Goal: Information Seeking & Learning: Learn about a topic

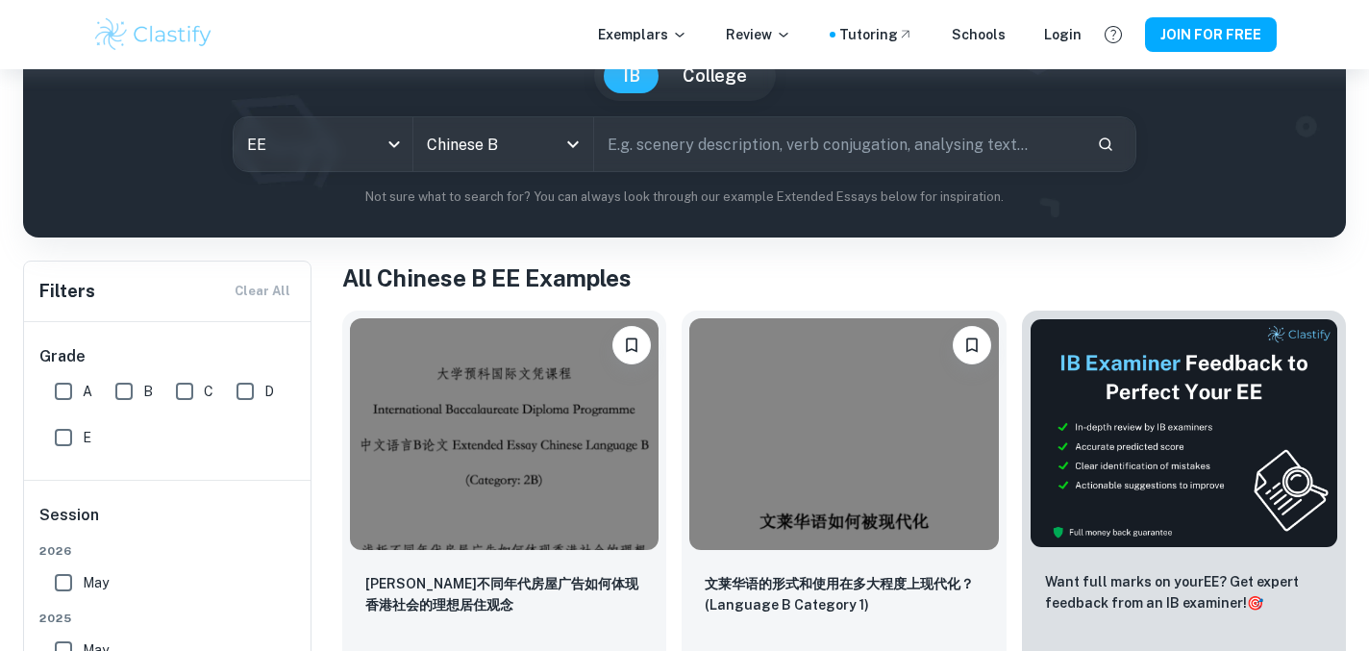
scroll to position [339, 0]
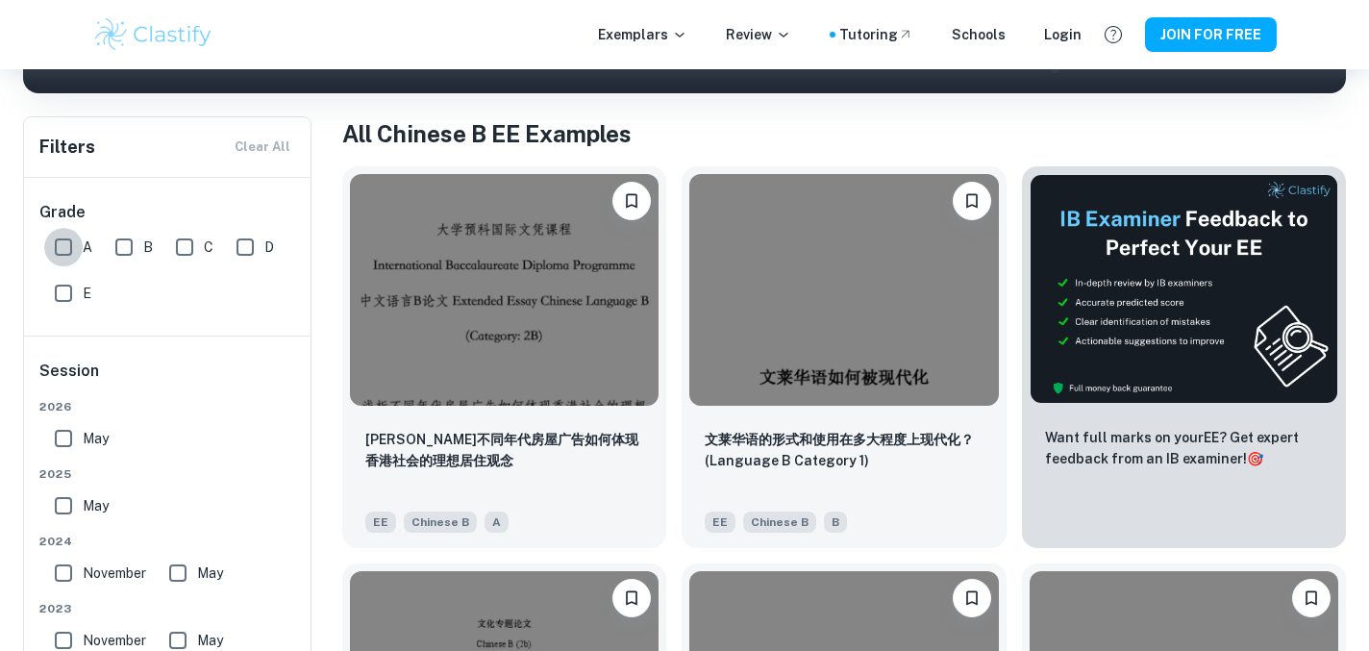
click at [59, 250] on input "A" at bounding box center [63, 247] width 38 height 38
checkbox input "true"
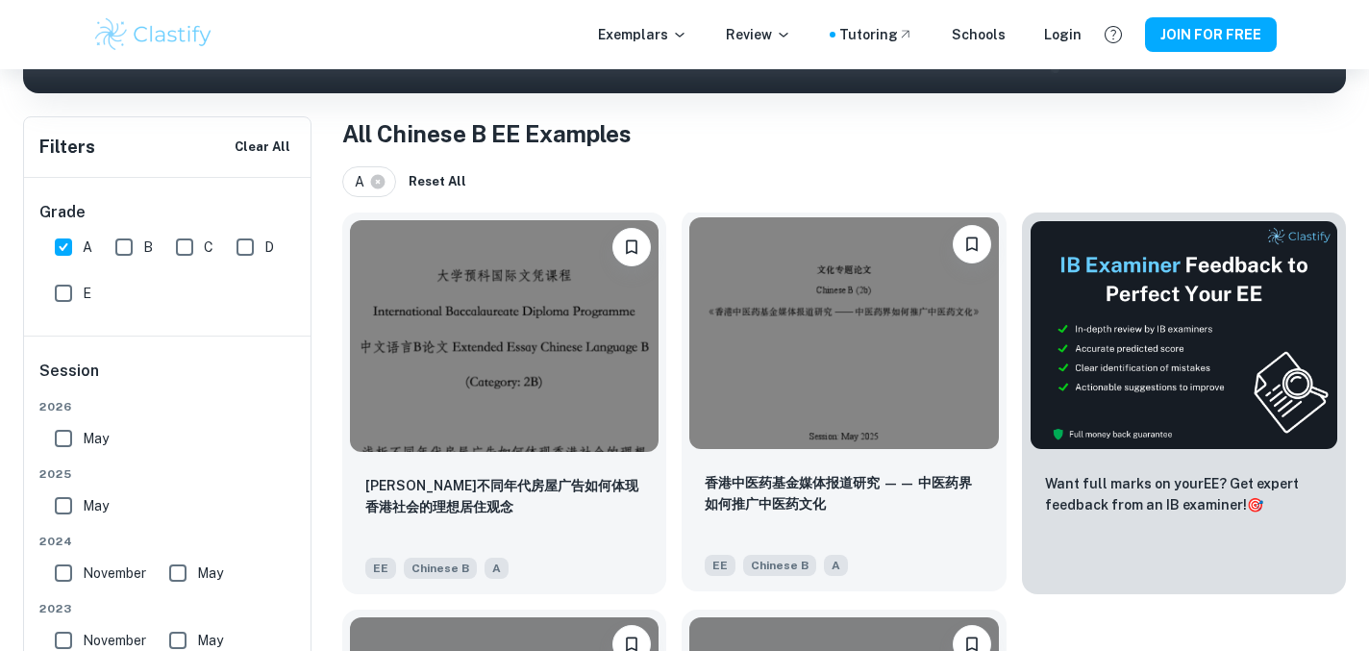
click at [757, 321] on img at bounding box center [843, 333] width 309 height 232
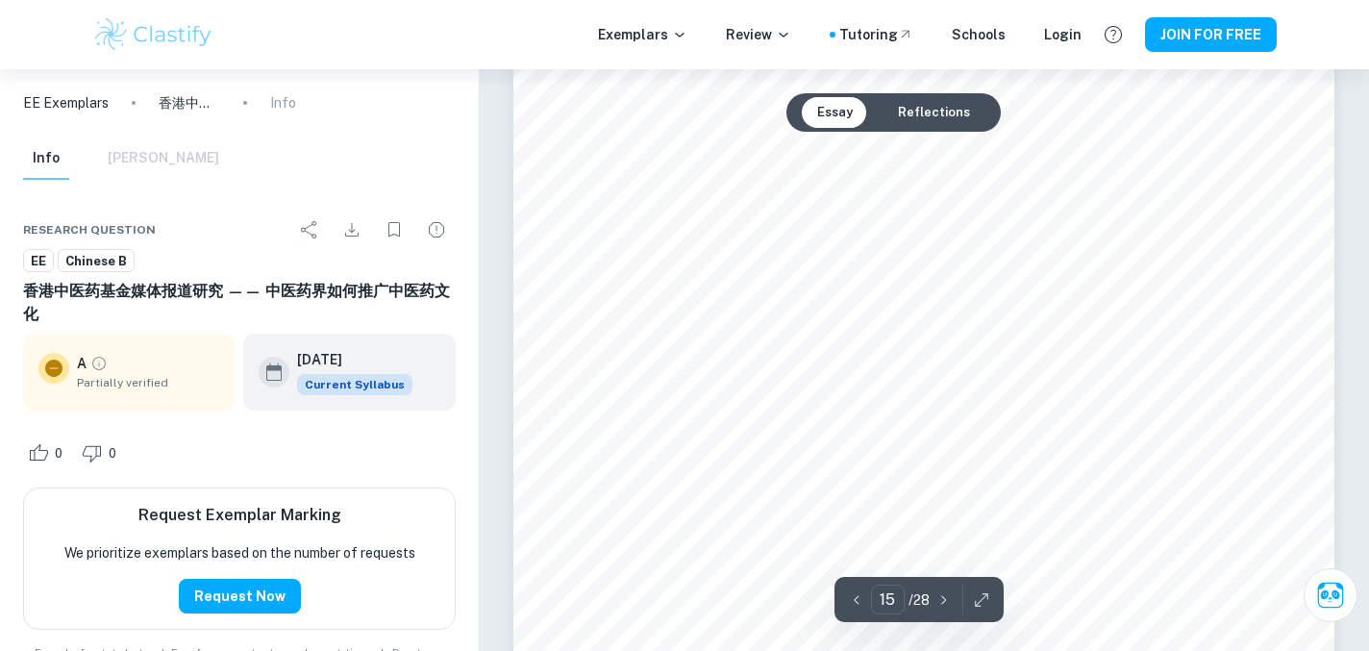
scroll to position [17293, 0]
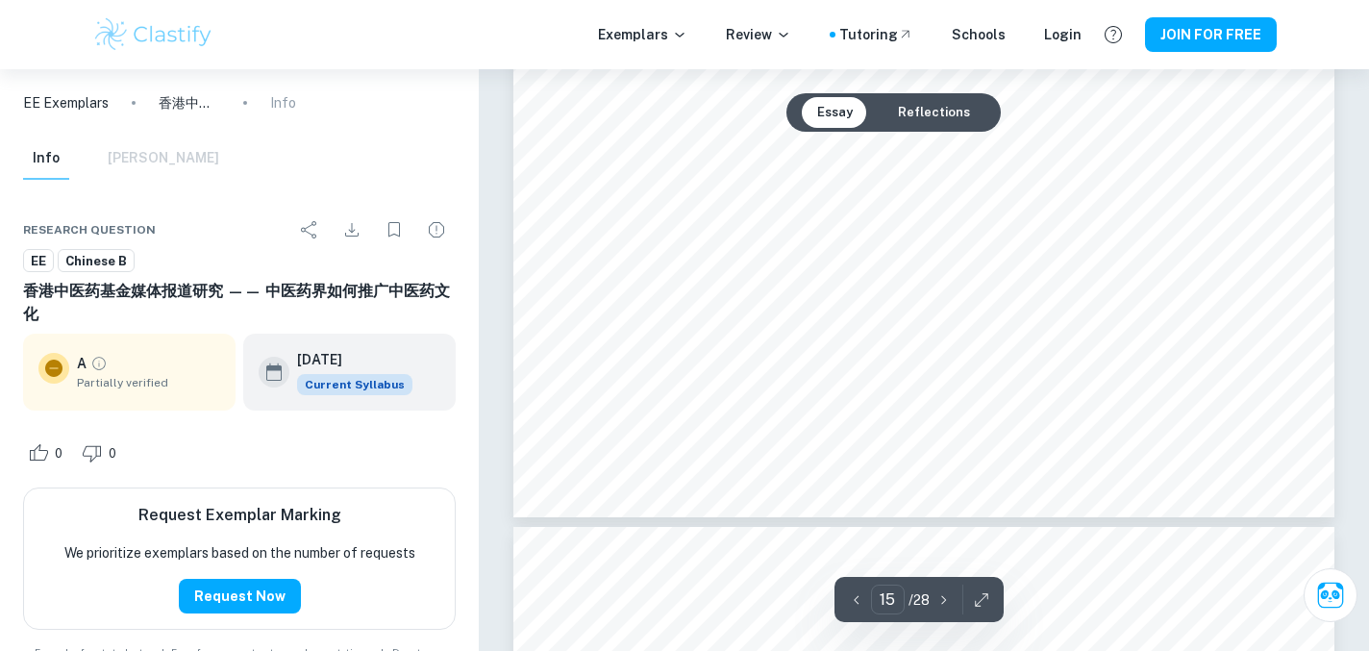
type input "16"
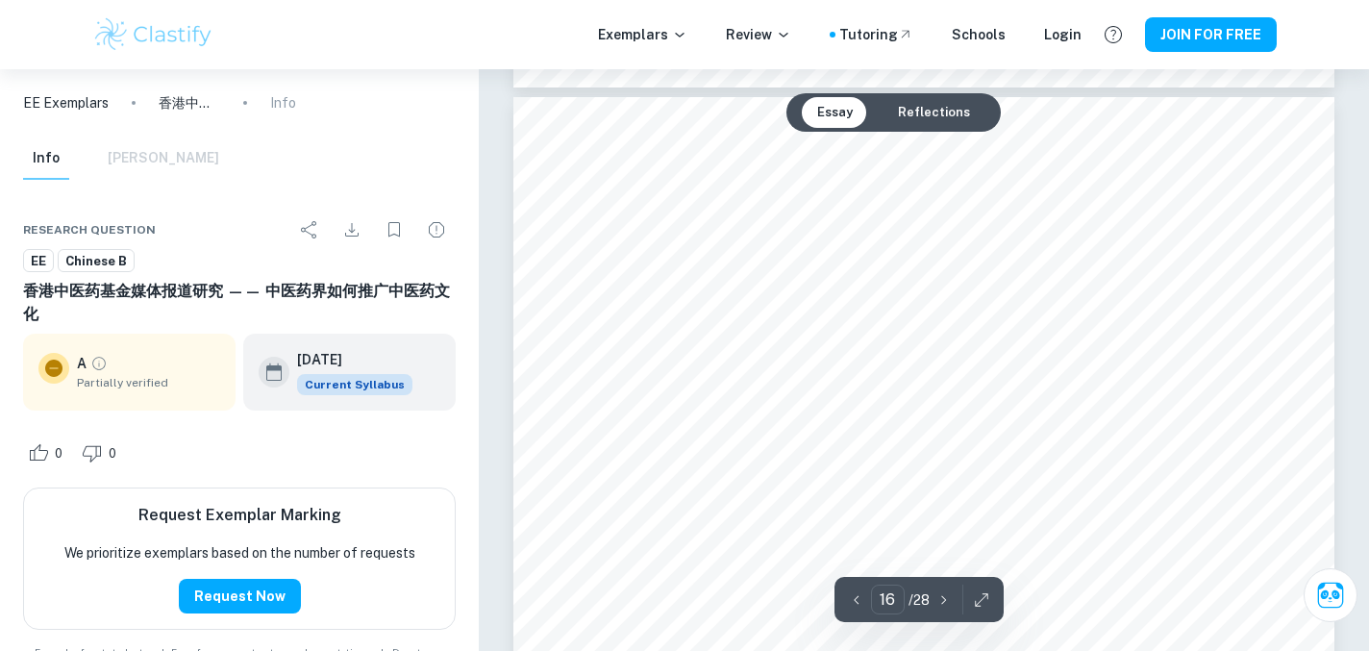
scroll to position [18230, 0]
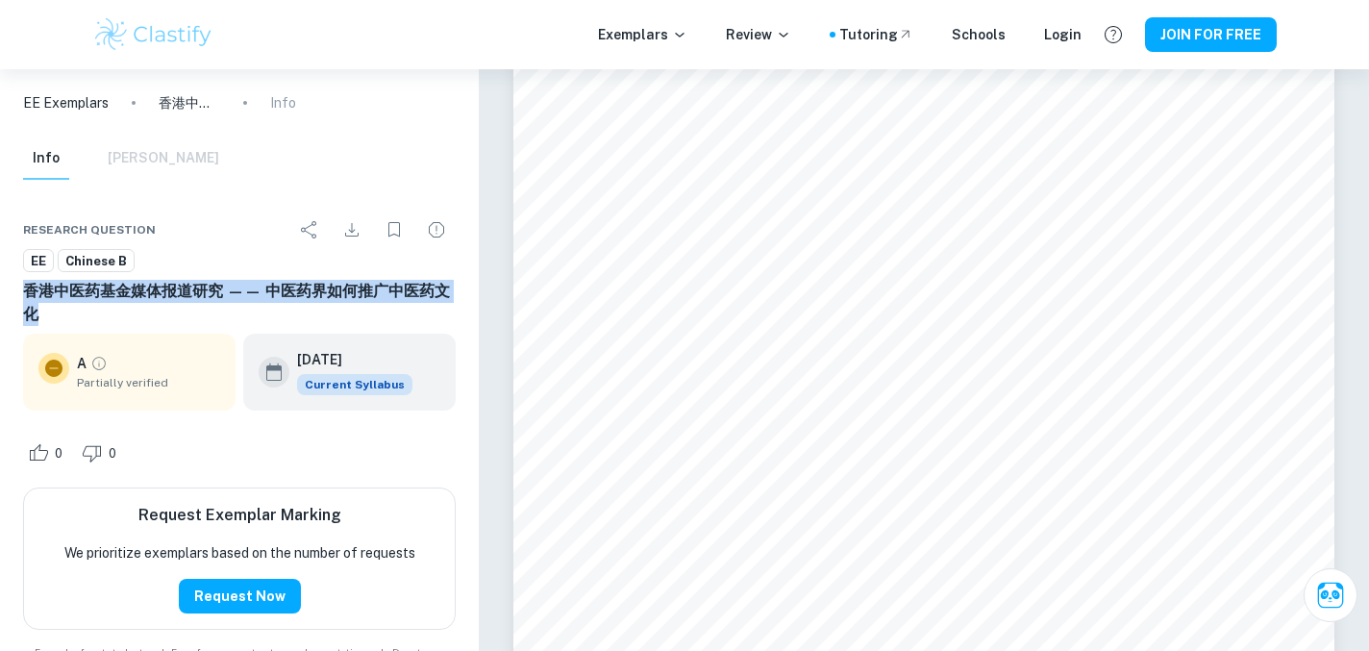
drag, startPoint x: 57, startPoint y: 307, endPoint x: 17, endPoint y: 286, distance: 44.3
click at [17, 286] on div "Research question EE Chinese B ⾹港中医药基⾦媒体报道研究 —— 中医药界如何推⼴中医药⽂化 A Partially verif…" at bounding box center [239, 435] width 479 height 496
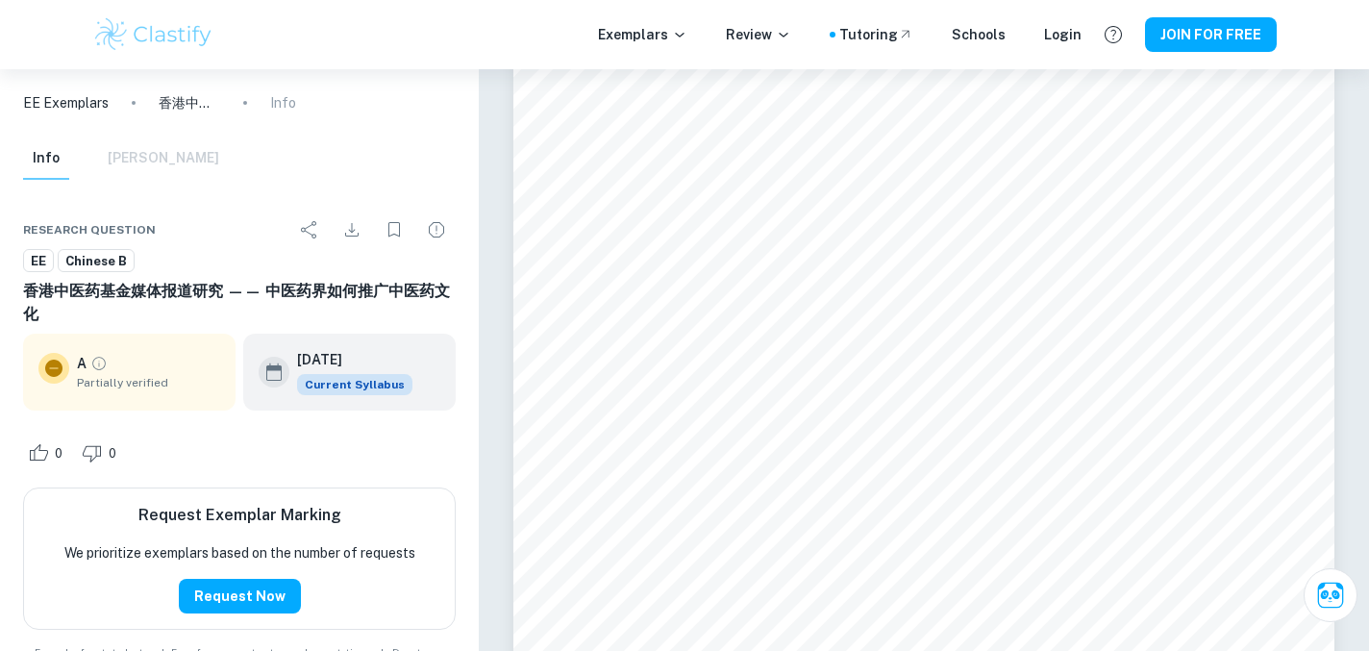
click at [138, 303] on h6 "⾹港中医药基⾦媒体报道研究 —— 中医药界如何推⼴中医药⽂化" at bounding box center [239, 303] width 433 height 46
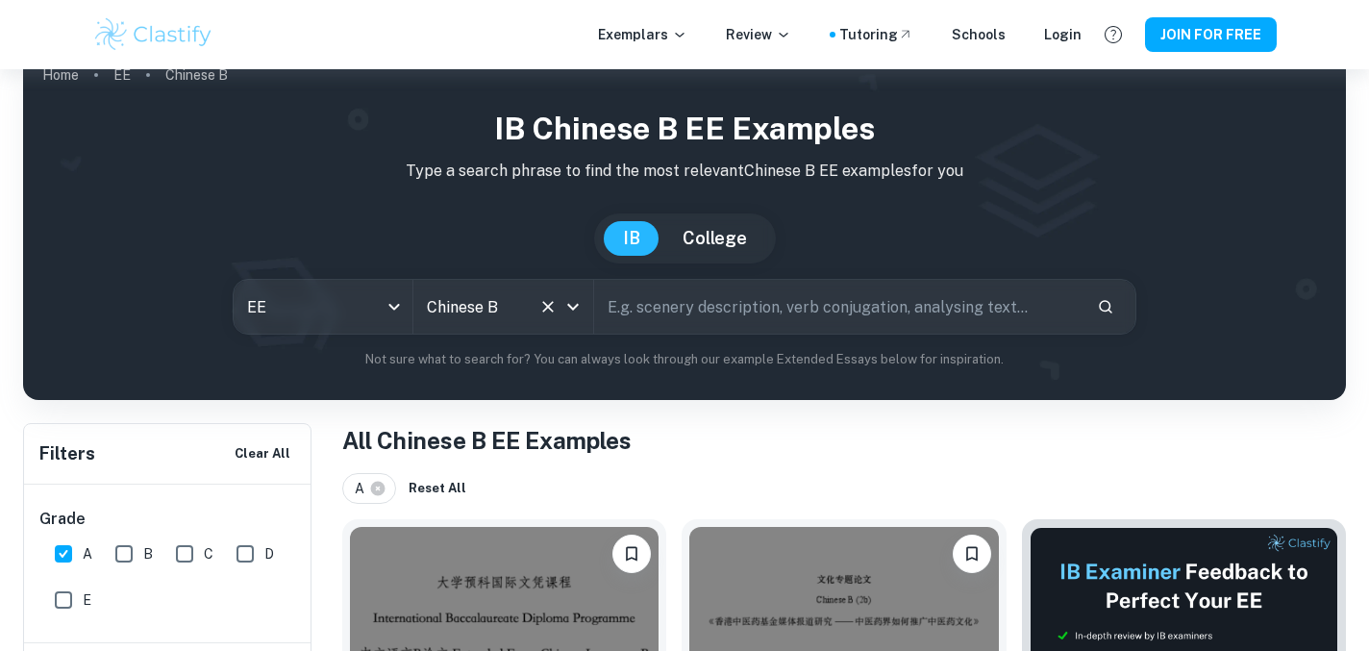
scroll to position [37, 0]
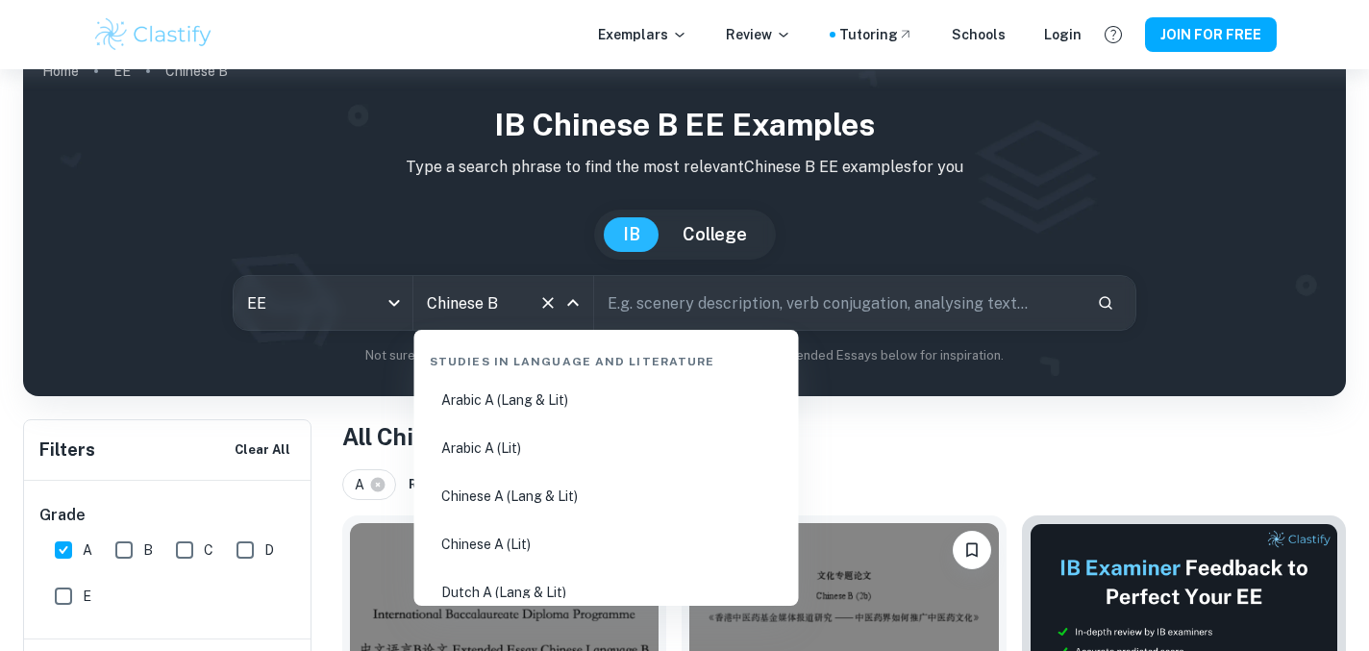
click at [498, 290] on input "Chinese B" at bounding box center [476, 302] width 109 height 37
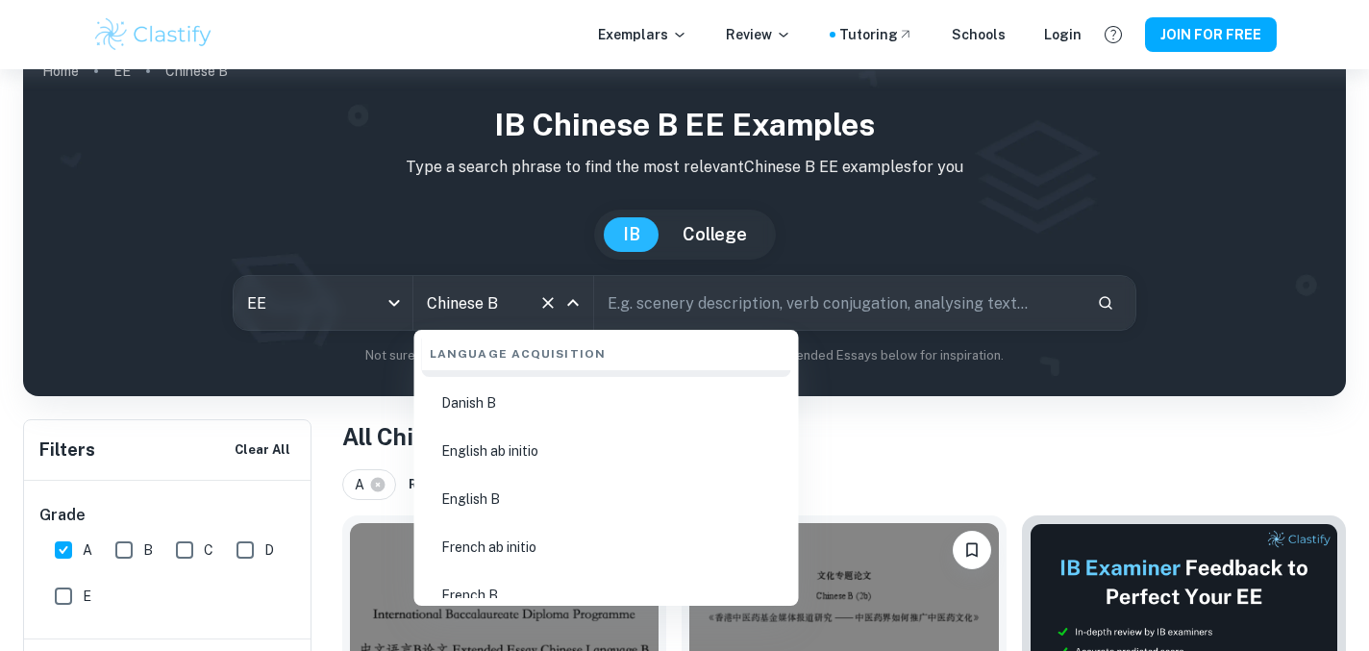
scroll to position [1383, 0]
click at [486, 542] on li "French ab initio" at bounding box center [606, 543] width 369 height 44
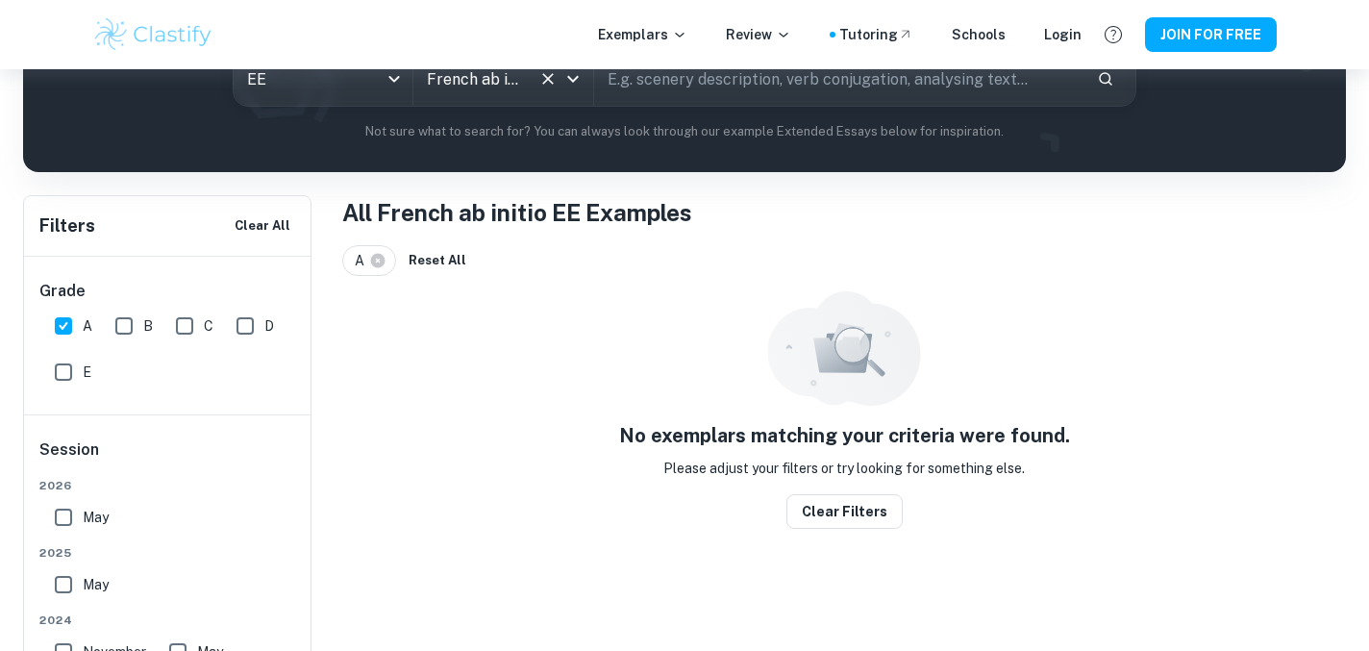
scroll to position [34, 0]
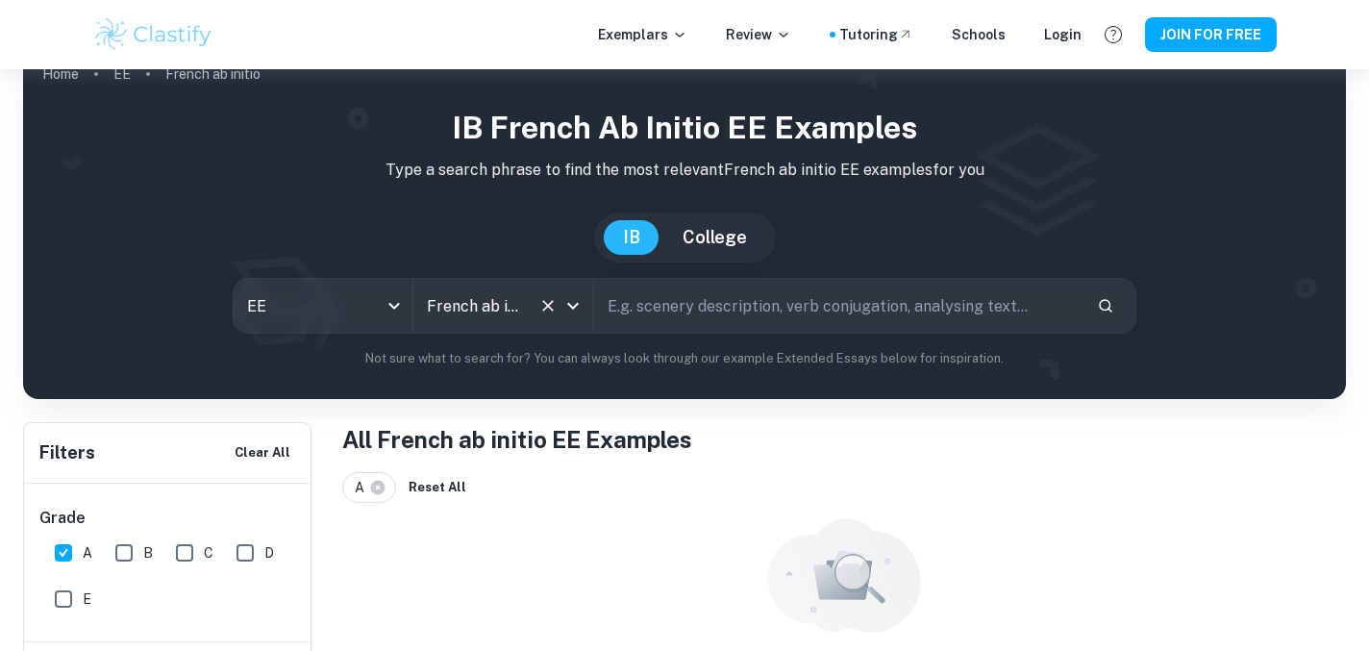
click at [481, 295] on input "French ab initio" at bounding box center [476, 305] width 109 height 37
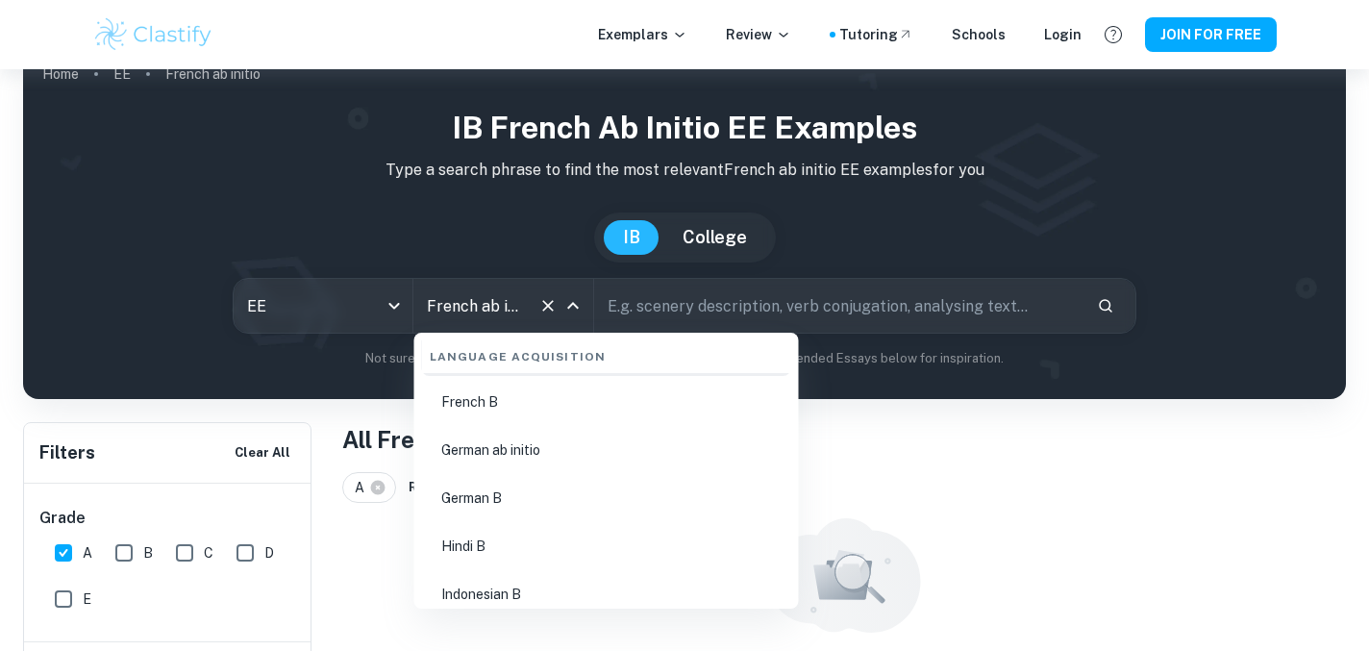
scroll to position [1573, 0]
click at [492, 494] on li "German B" at bounding box center [606, 500] width 369 height 44
type input "German B"
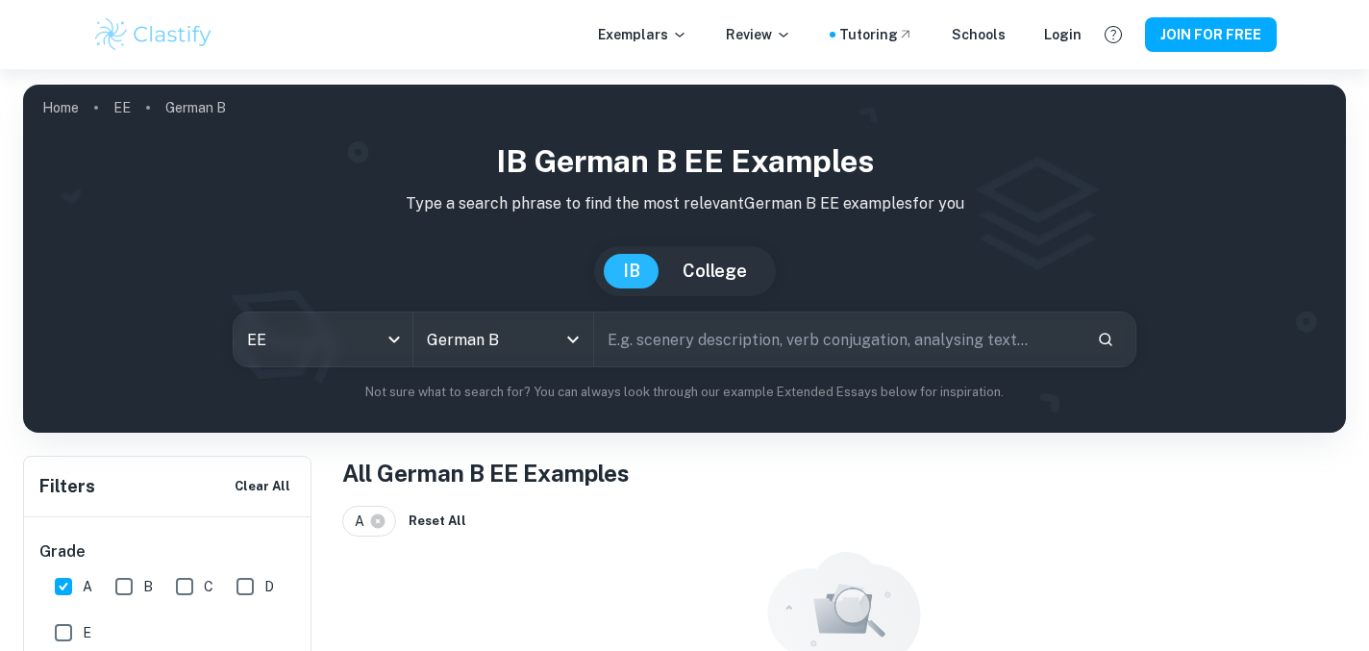
click at [501, 369] on div "IB German B EE examples Type a search phrase to find the most relevant German B…" at bounding box center [684, 269] width 1292 height 263
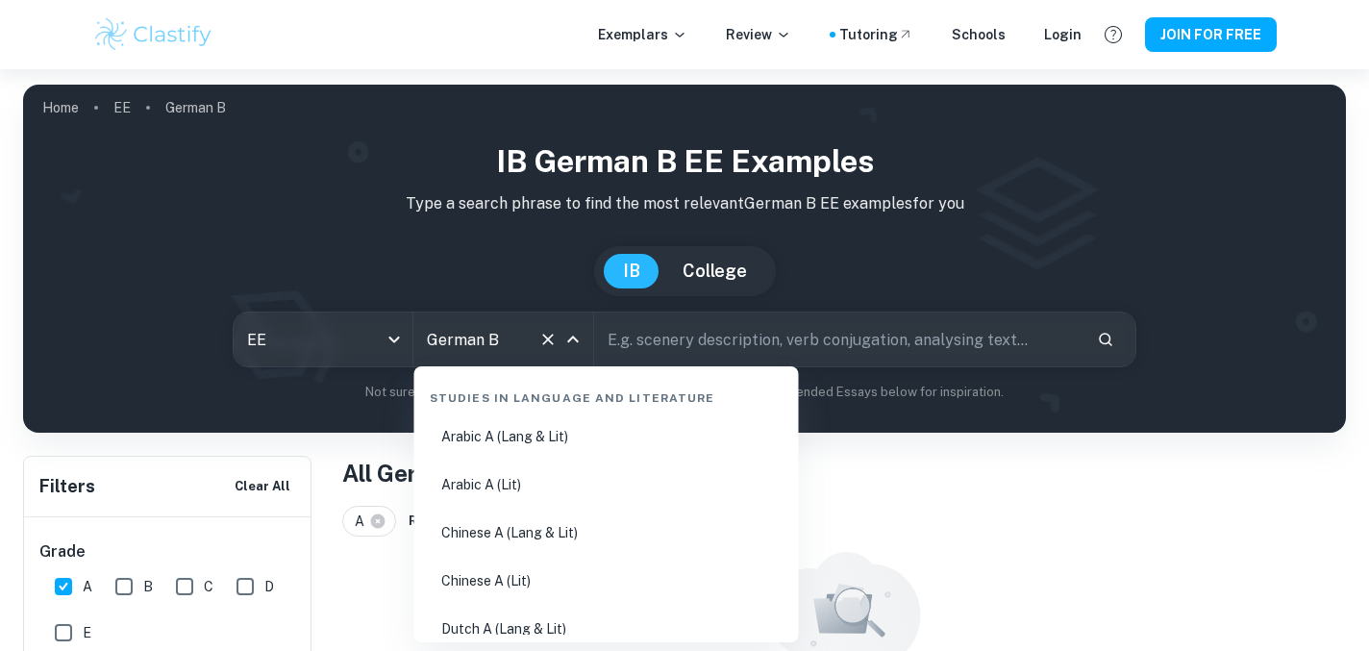
click at [499, 331] on input "German B" at bounding box center [476, 339] width 109 height 37
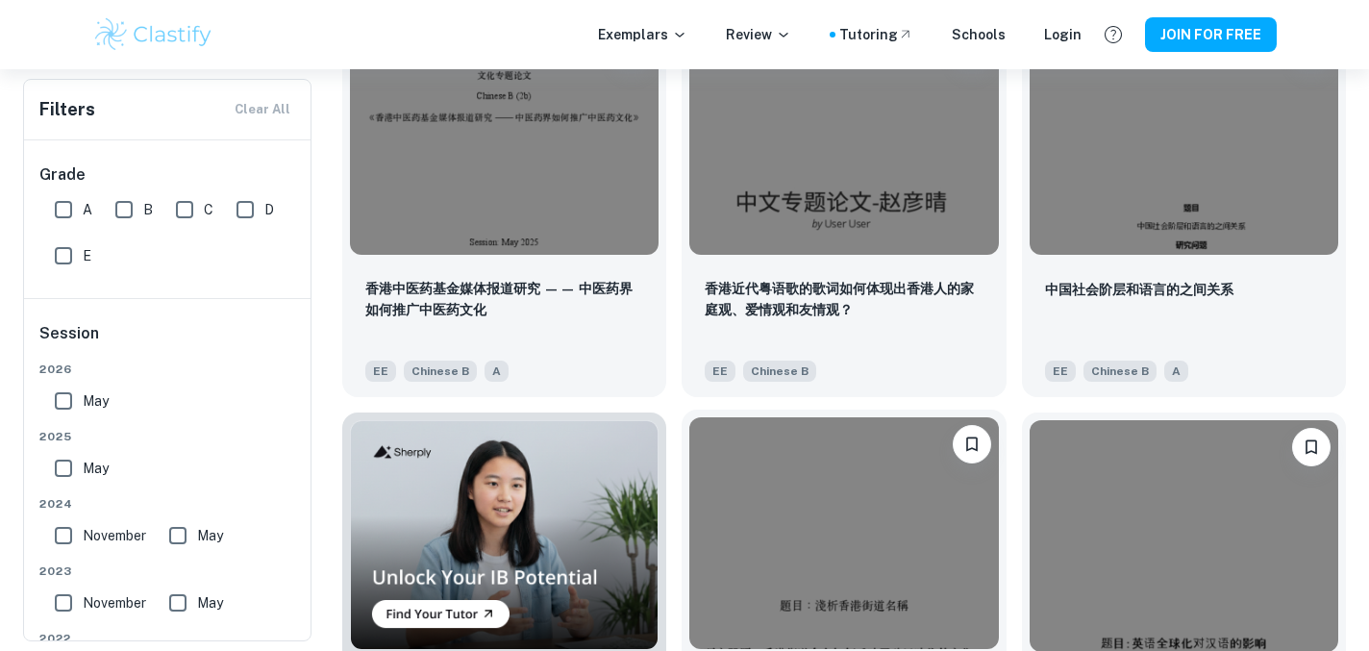
scroll to position [885, 0]
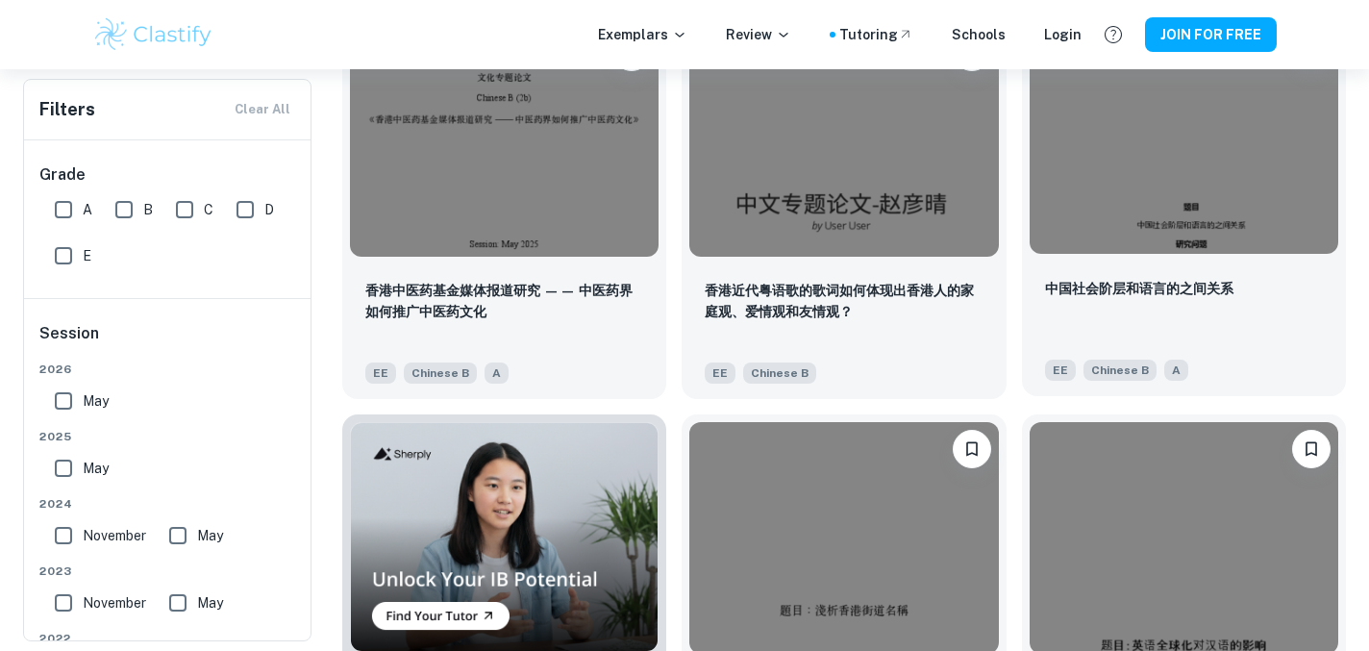
click at [1172, 145] on img at bounding box center [1183, 138] width 309 height 232
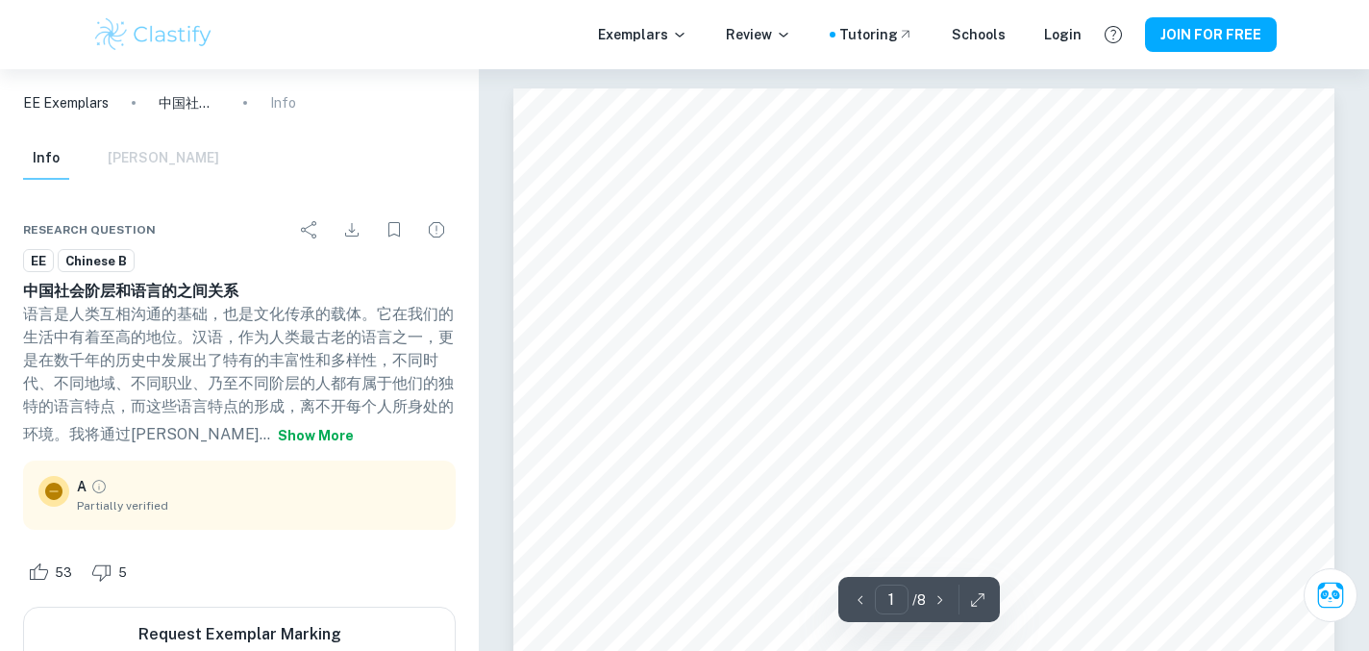
click at [270, 441] on button "Show more" at bounding box center [315, 435] width 91 height 35
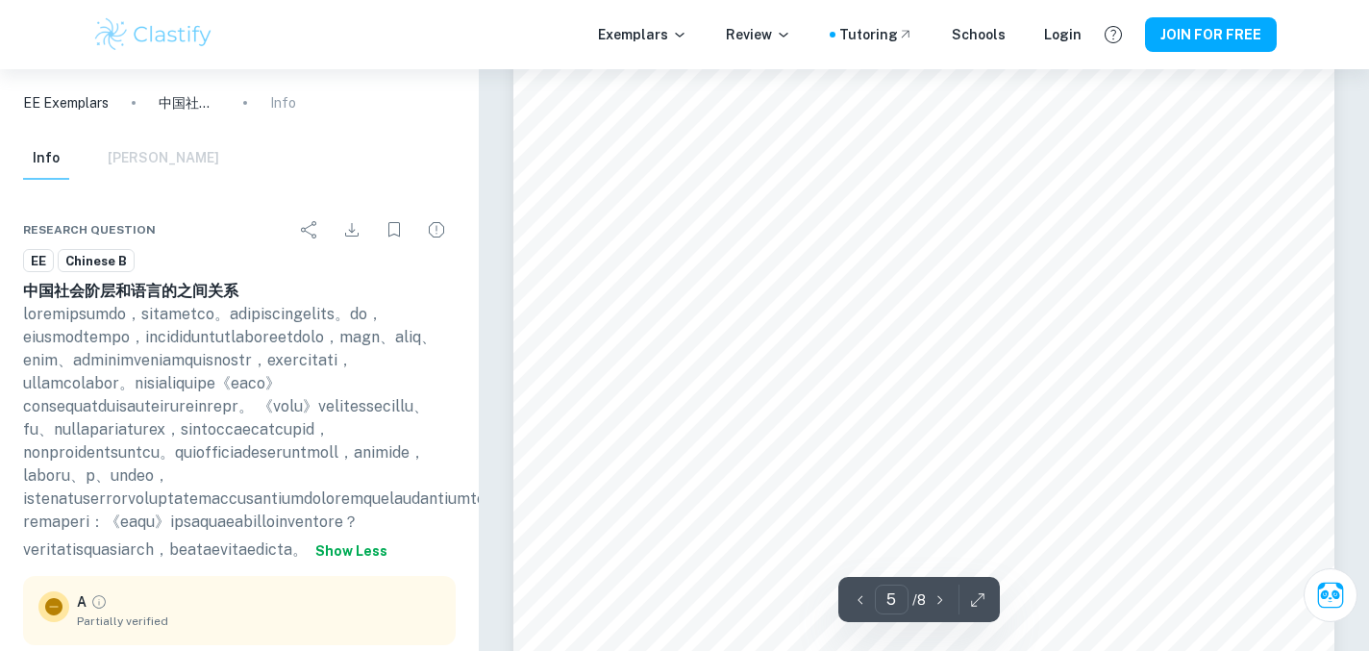
scroll to position [5510, 0]
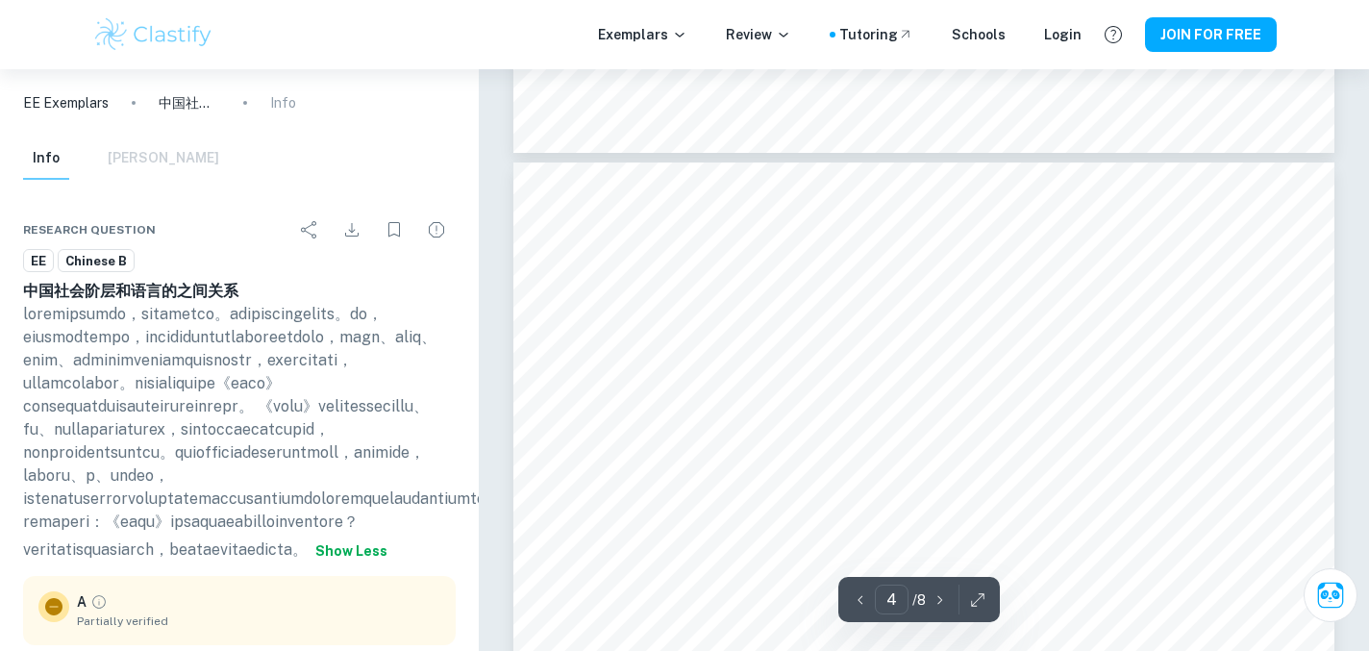
type input "3"
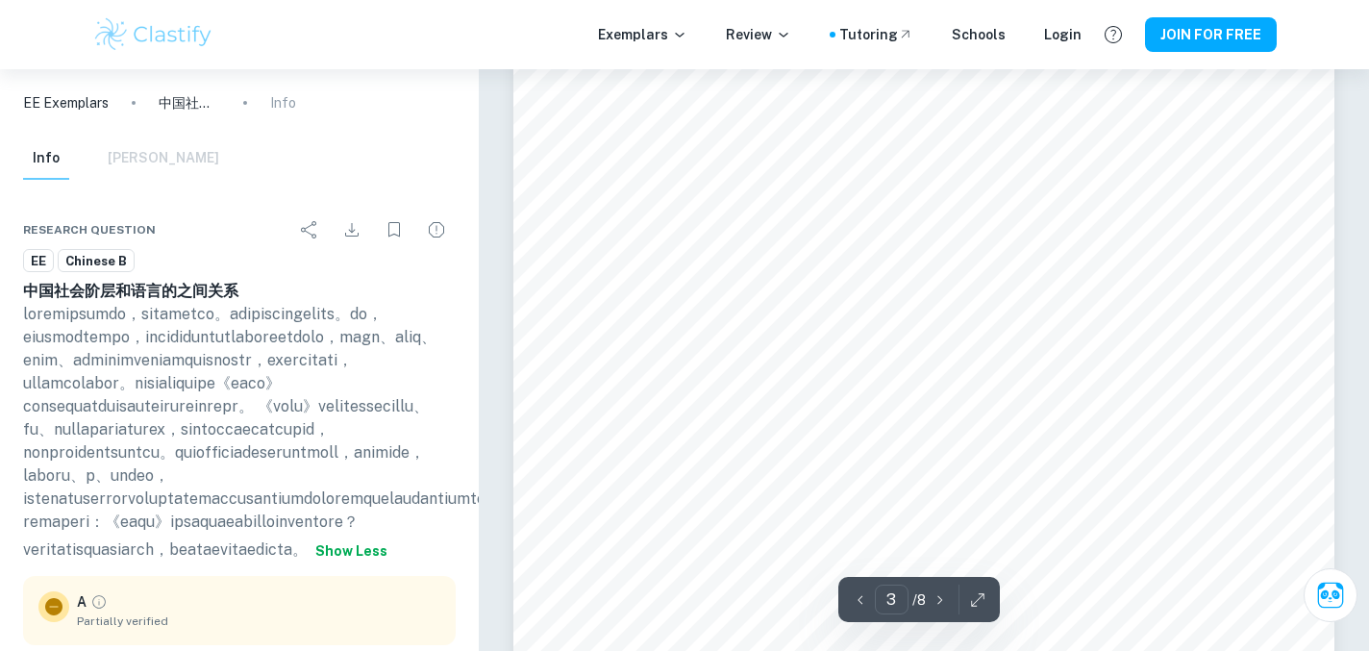
scroll to position [2372, 0]
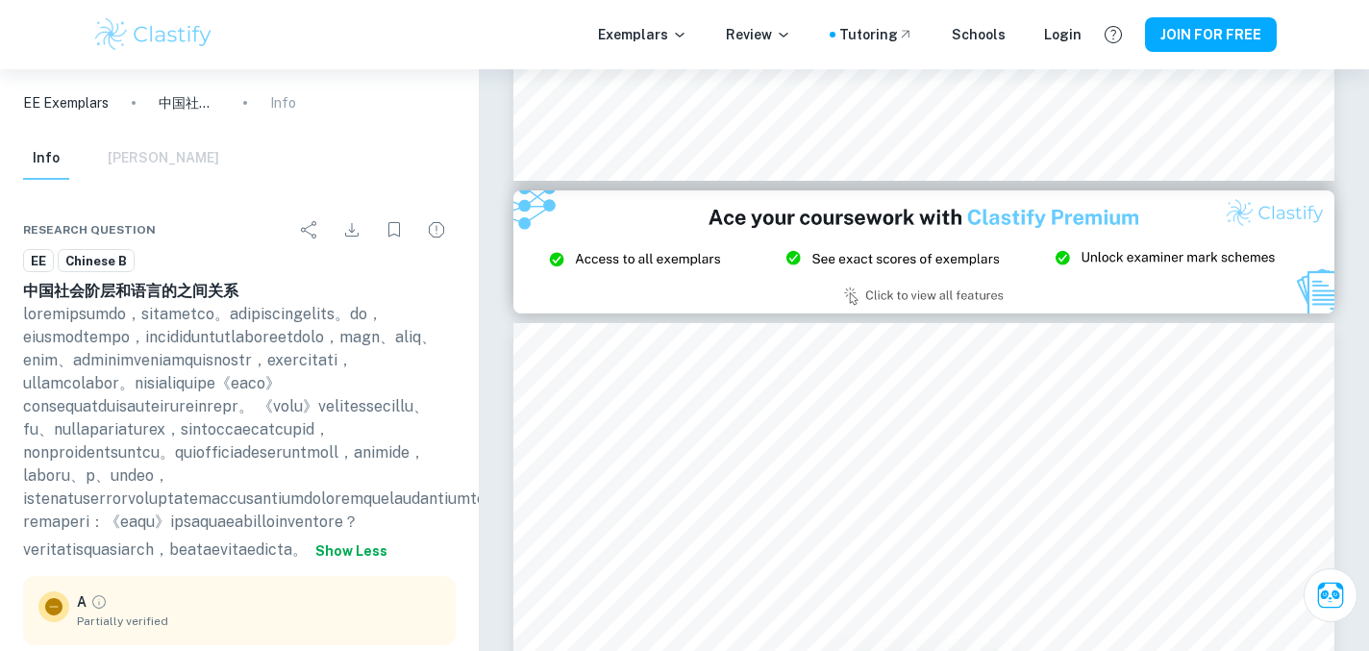
scroll to position [885, 0]
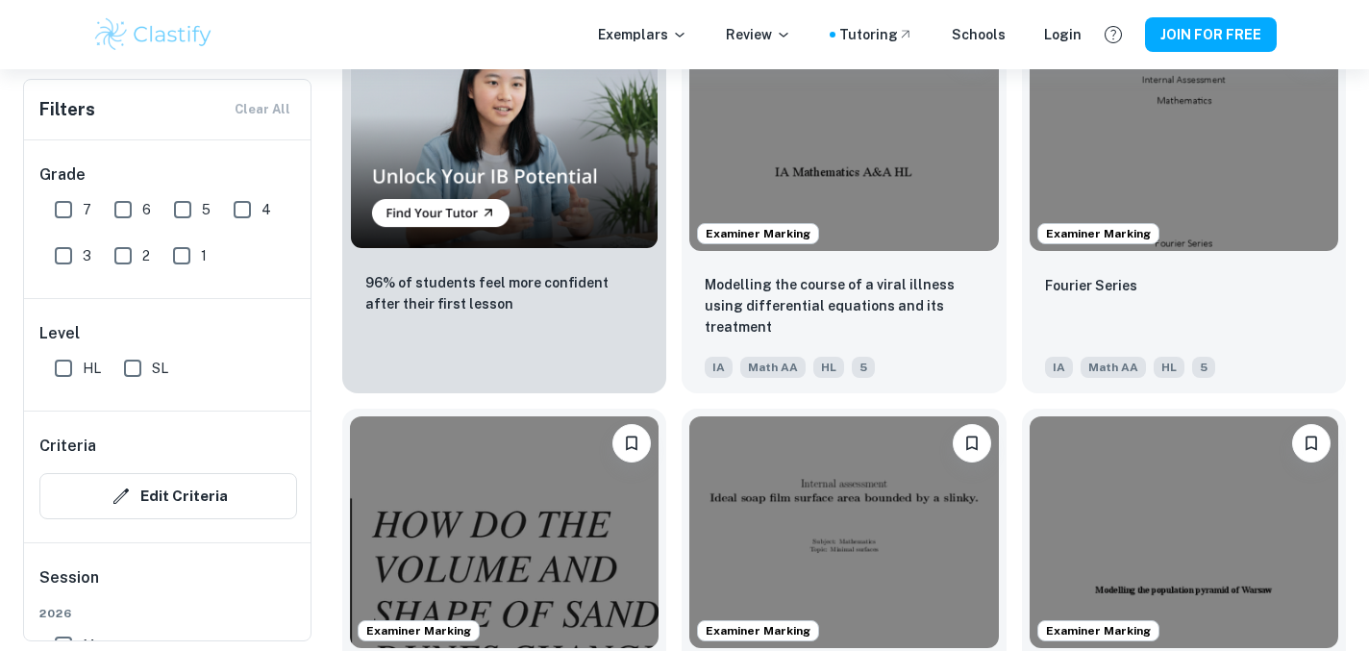
scroll to position [1481, 0]
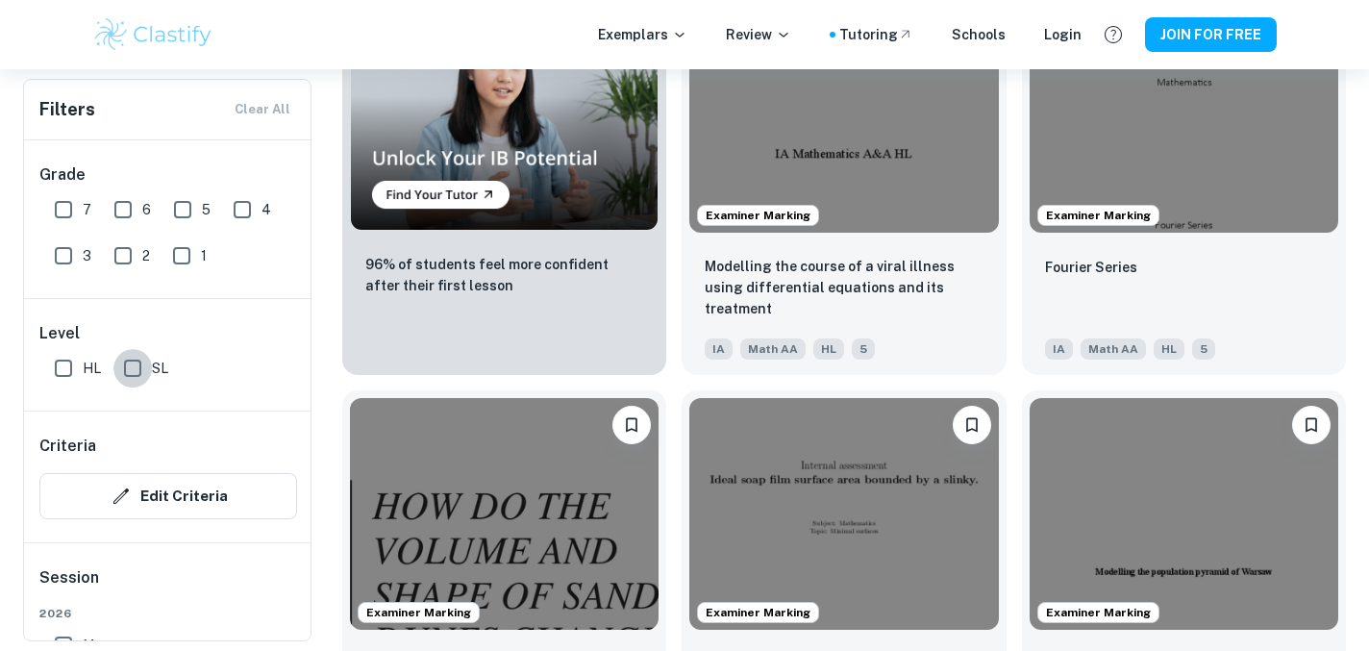
click at [139, 374] on input "SL" at bounding box center [132, 368] width 38 height 38
checkbox input "true"
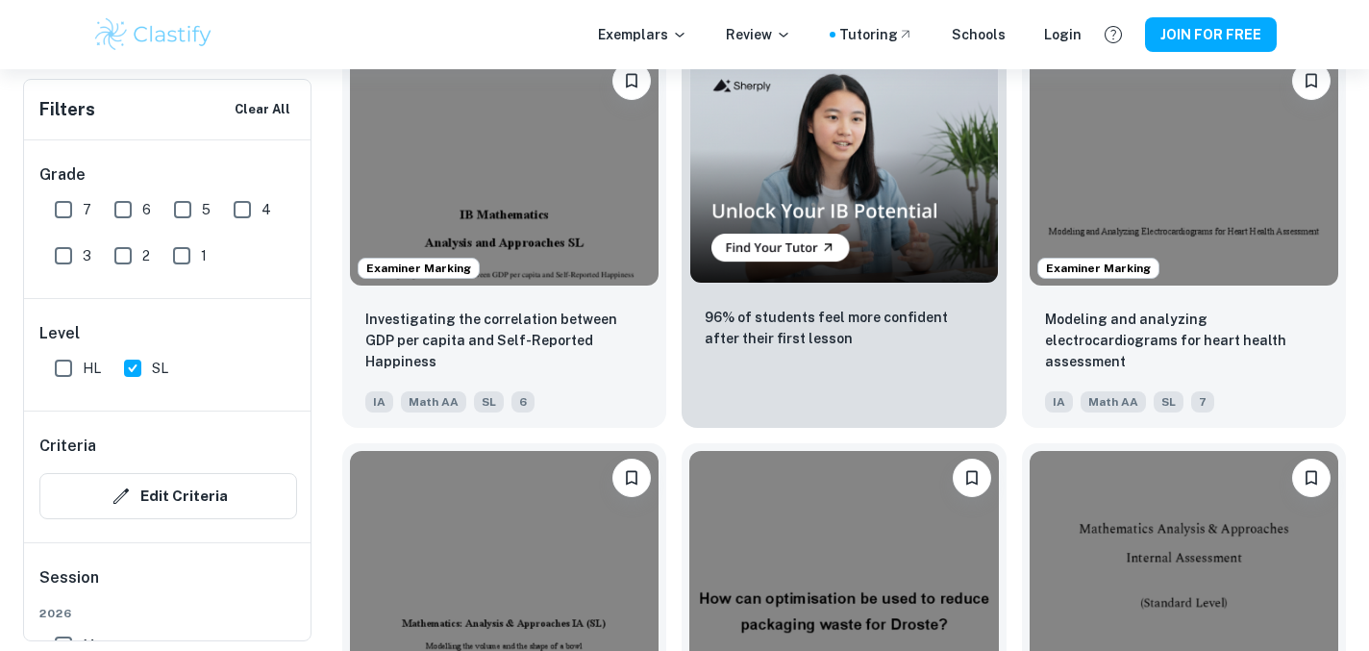
scroll to position [3451, 0]
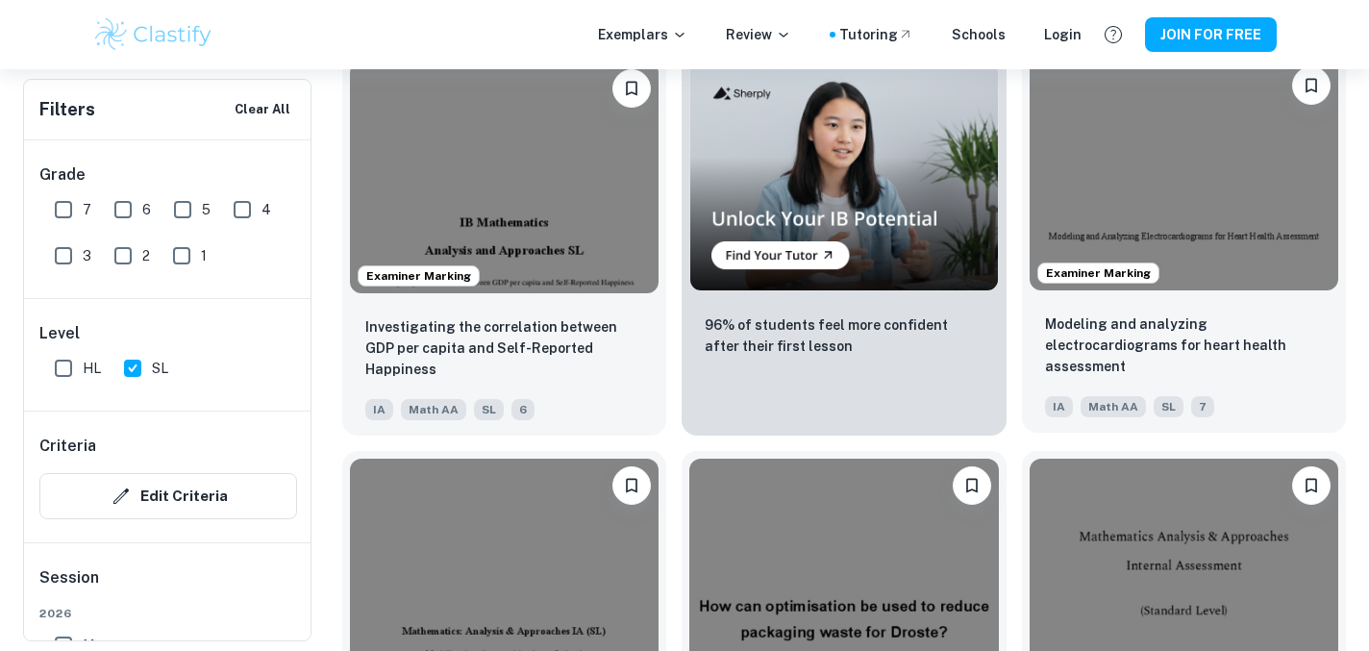
click at [1161, 233] on img at bounding box center [1183, 175] width 309 height 232
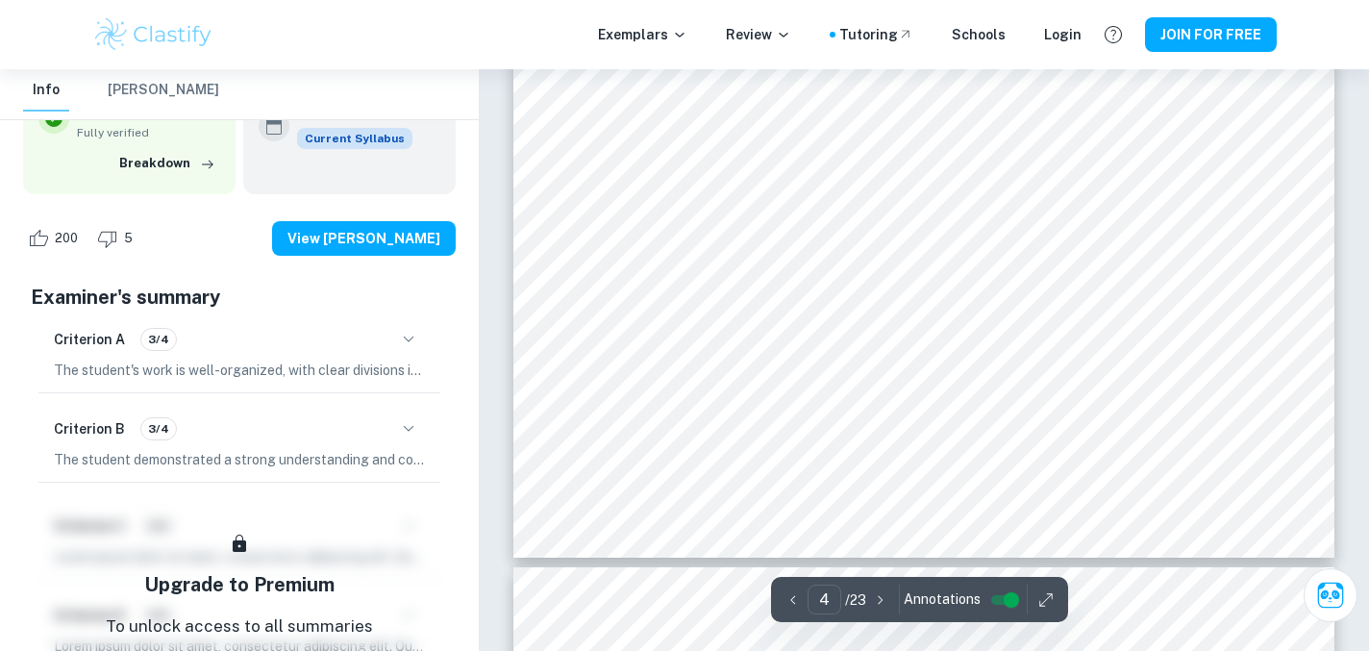
scroll to position [4489, 0]
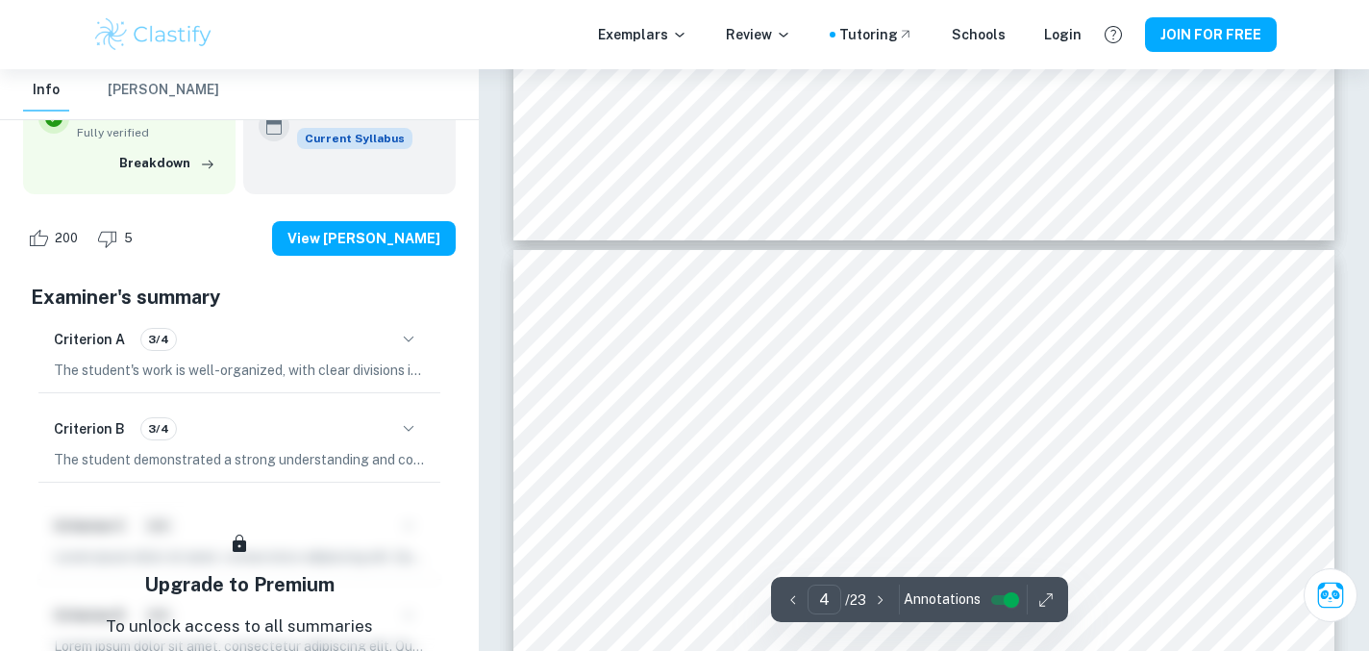
type input "5"
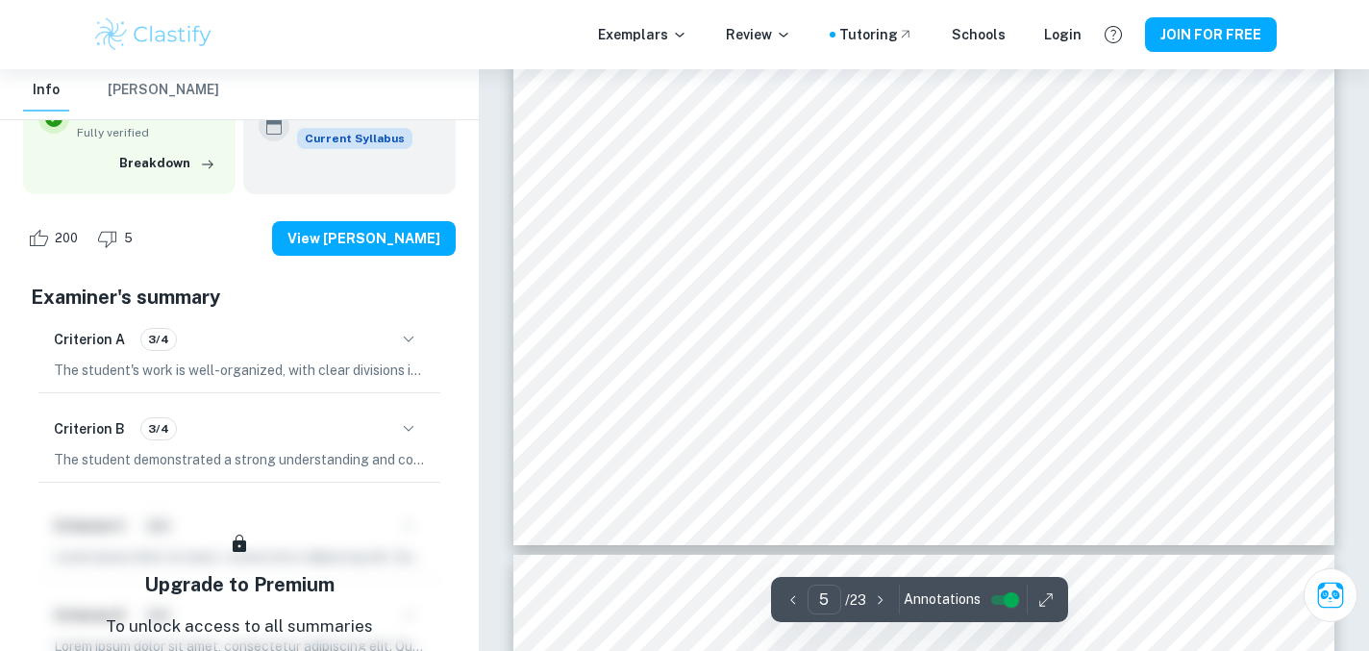
scroll to position [5669, 0]
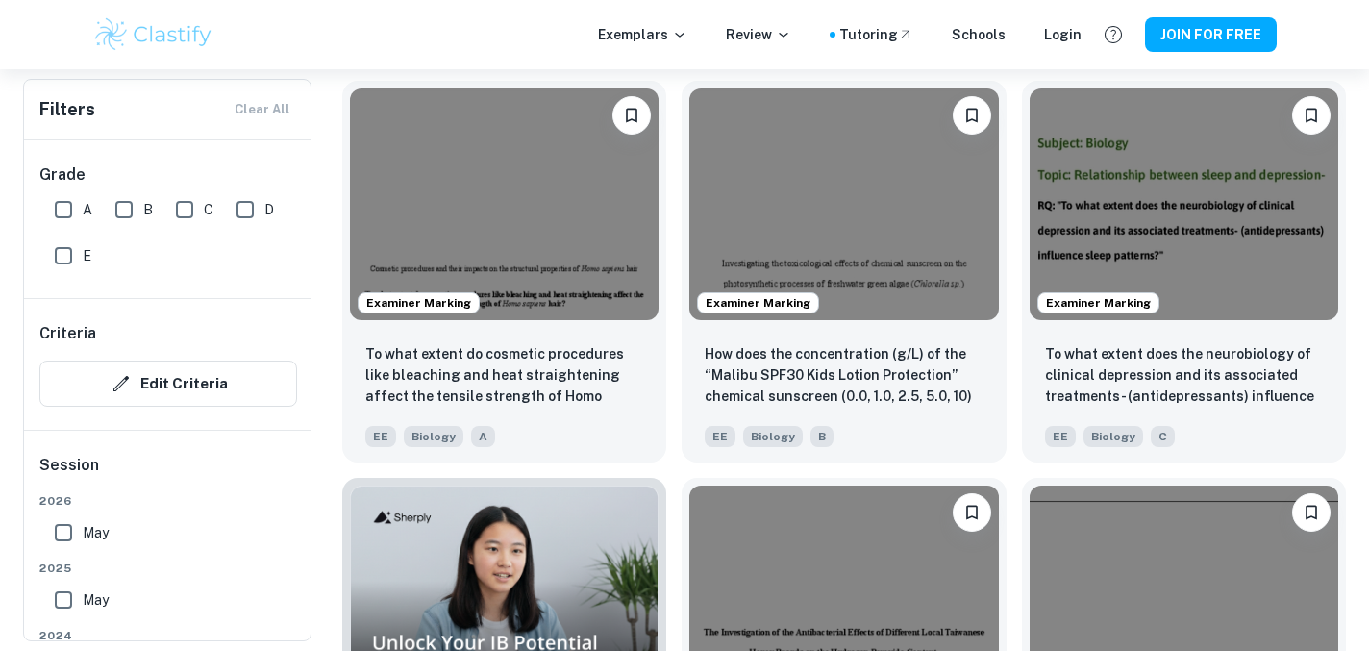
scroll to position [871, 0]
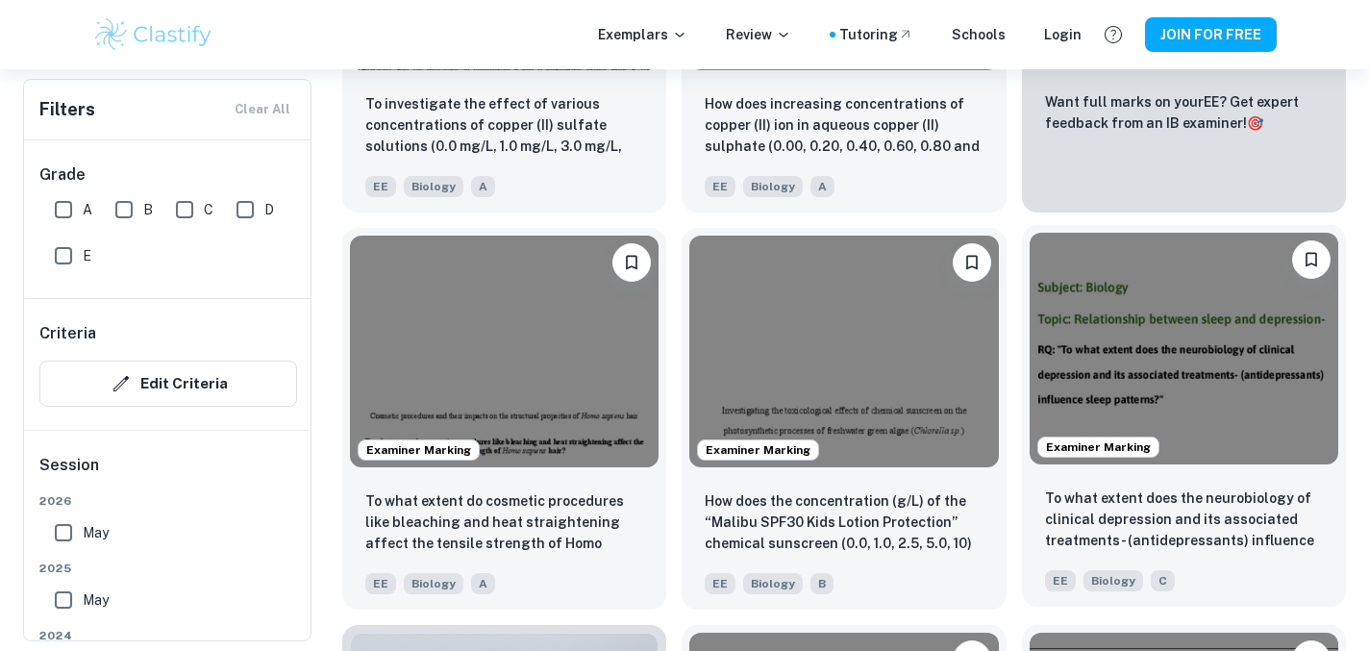
click at [1093, 354] on img at bounding box center [1183, 349] width 309 height 232
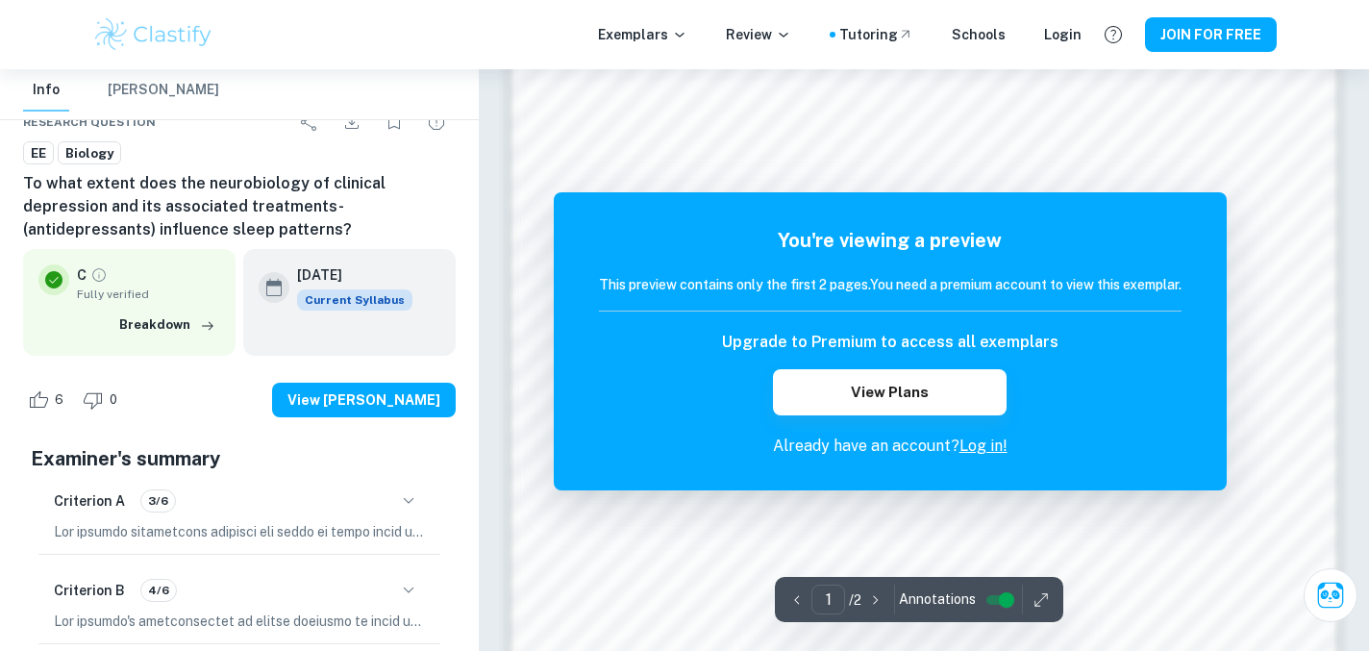
scroll to position [1304, 0]
